Goal: Transaction & Acquisition: Purchase product/service

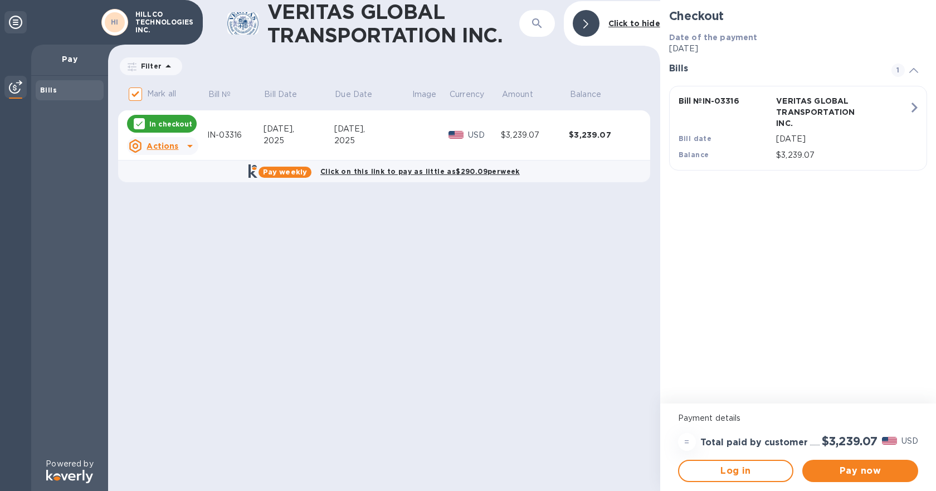
click at [404, 141] on div "2025" at bounding box center [372, 141] width 77 height 12
click at [183, 143] on icon at bounding box center [189, 145] width 13 height 13
click at [174, 185] on div "Open bill" at bounding box center [177, 192] width 42 height 18
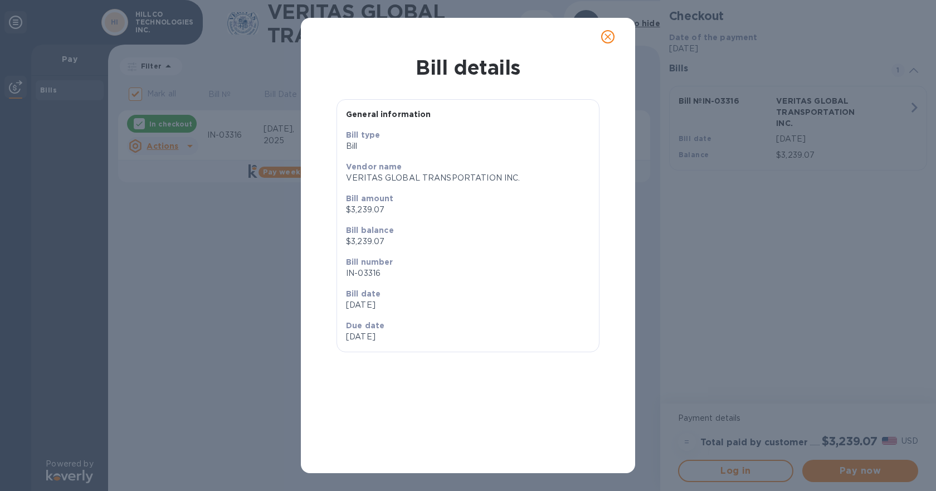
click at [610, 43] on span "close" at bounding box center [607, 36] width 13 height 13
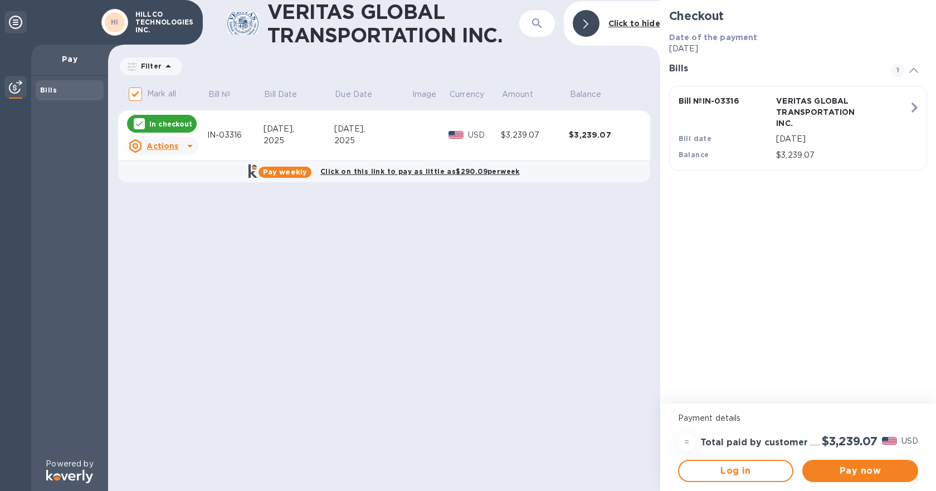
click at [907, 118] on div "Bill № IN-03316 VERITAS GLOBAL TRANSPORTATION INC. Bill date [DATE] Balance $3,…" at bounding box center [796, 128] width 248 height 79
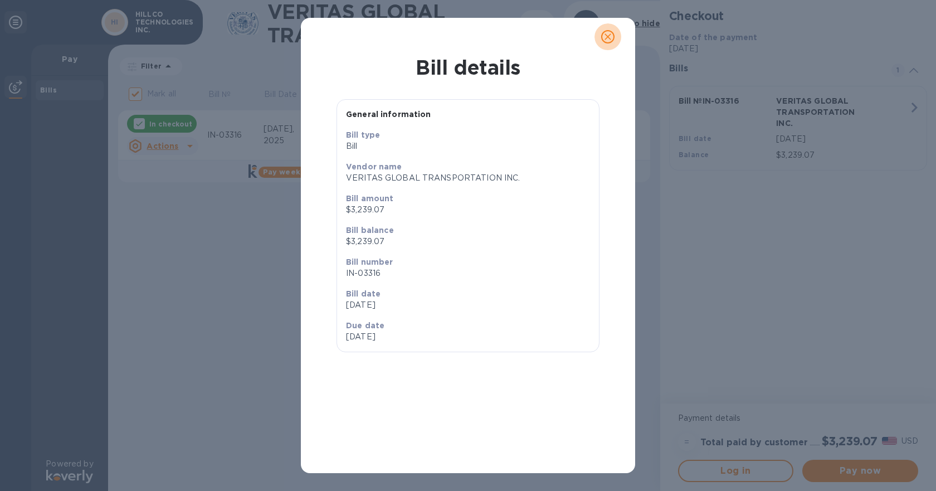
click at [610, 43] on span "close" at bounding box center [607, 36] width 13 height 13
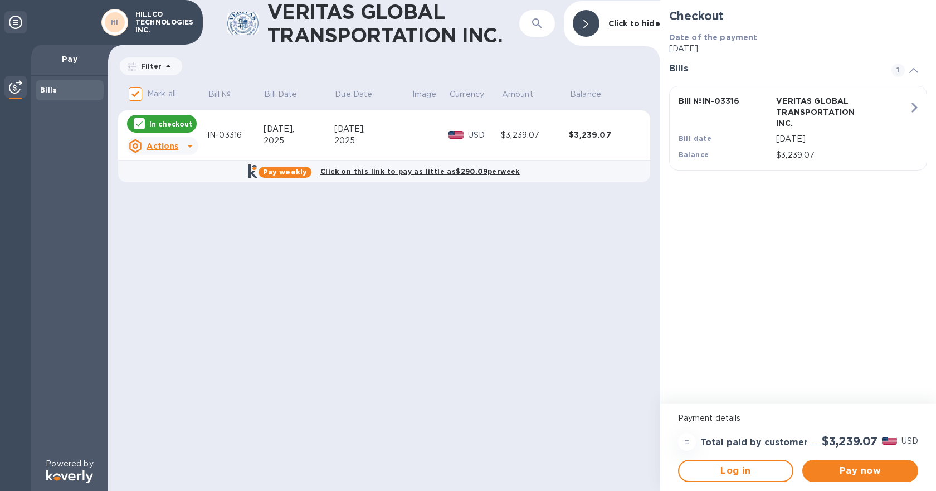
click at [13, 84] on img at bounding box center [15, 86] width 13 height 13
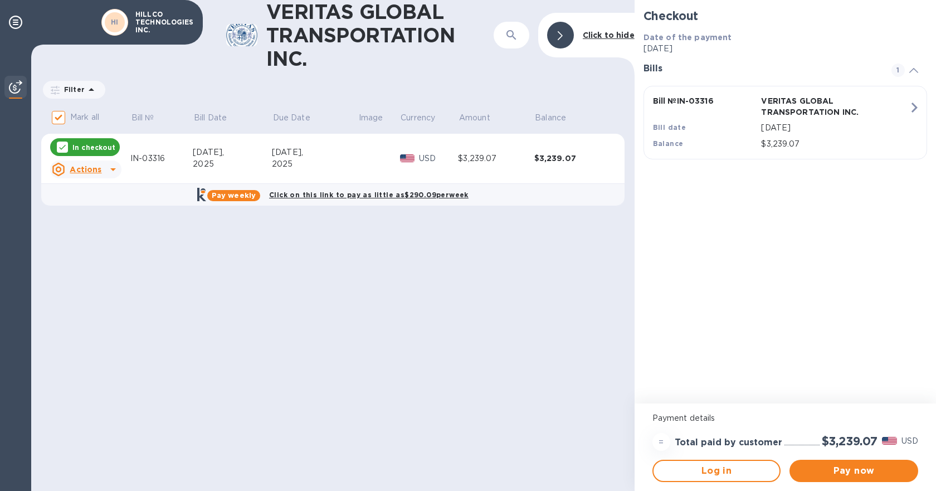
click at [13, 84] on img at bounding box center [15, 86] width 13 height 13
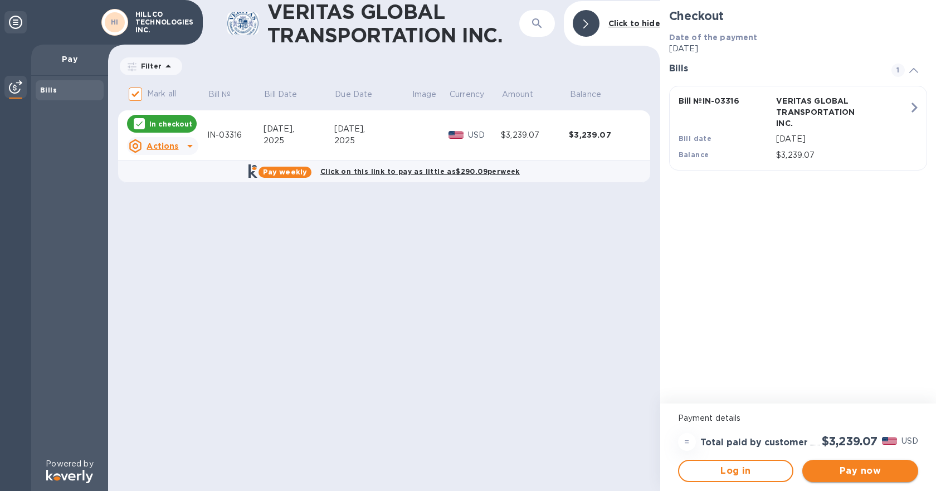
click at [858, 469] on span "Pay now" at bounding box center [860, 470] width 98 height 13
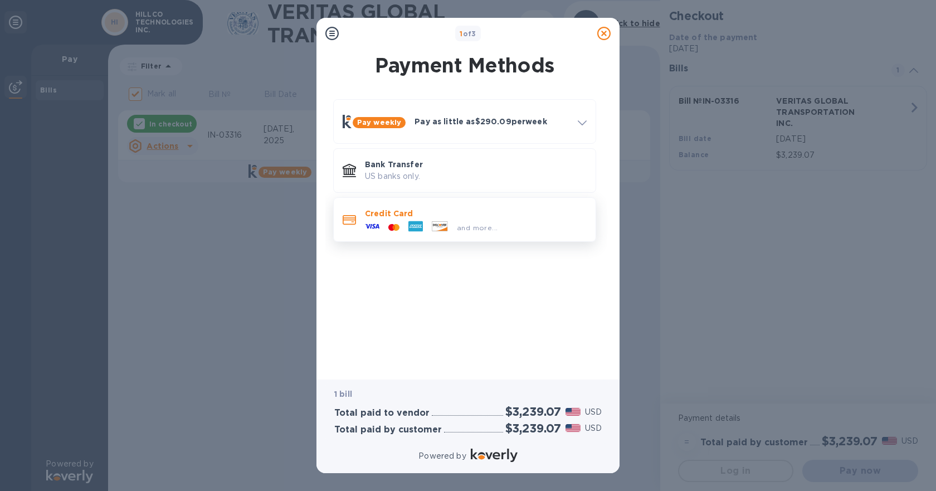
click at [456, 209] on p "Credit Card" at bounding box center [476, 213] width 222 height 11
